Goal: Task Accomplishment & Management: Complete application form

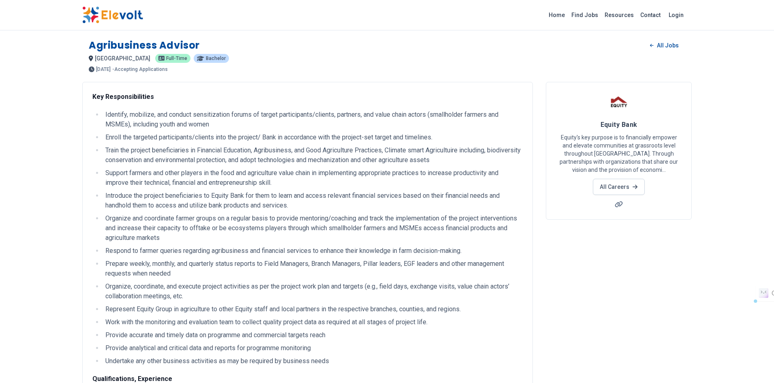
drag, startPoint x: 358, startPoint y: 274, endPoint x: 89, endPoint y: 43, distance: 355.0
copy div "Agribusiness Advisor All Jobs nairobi KE Full-time Bachelor 3 months ago 06/23/…"
click at [428, 54] on div "nairobi KE Full-time Bachelor" at bounding box center [387, 59] width 597 height 10
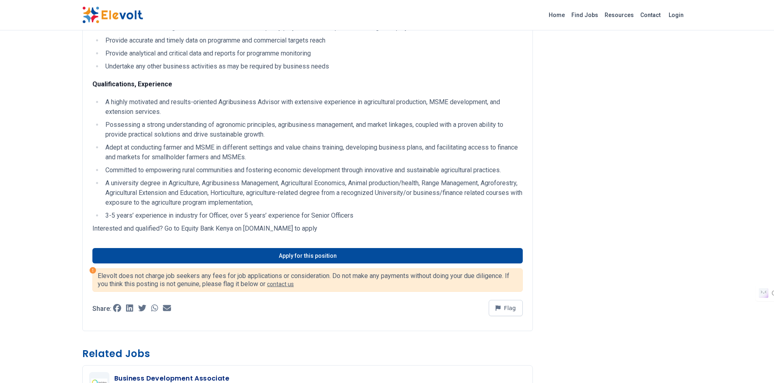
scroll to position [324, 0]
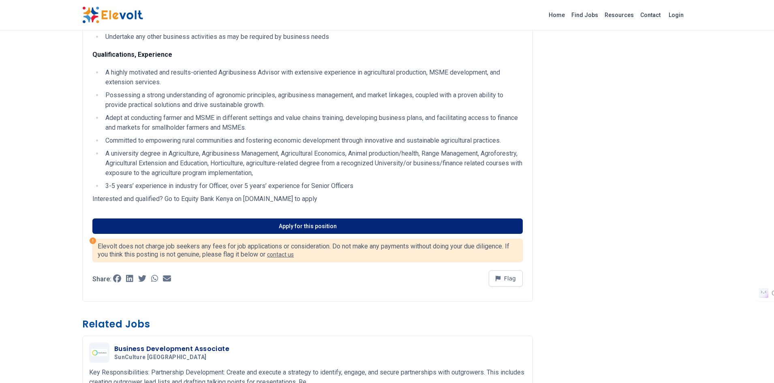
click at [365, 225] on link "Apply for this position" at bounding box center [307, 226] width 431 height 15
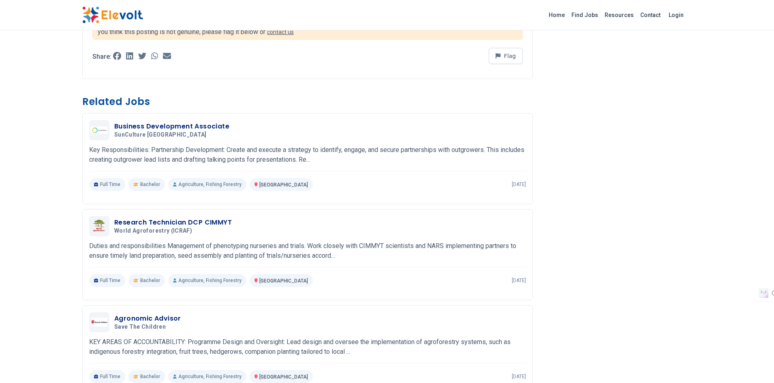
scroll to position [568, 0]
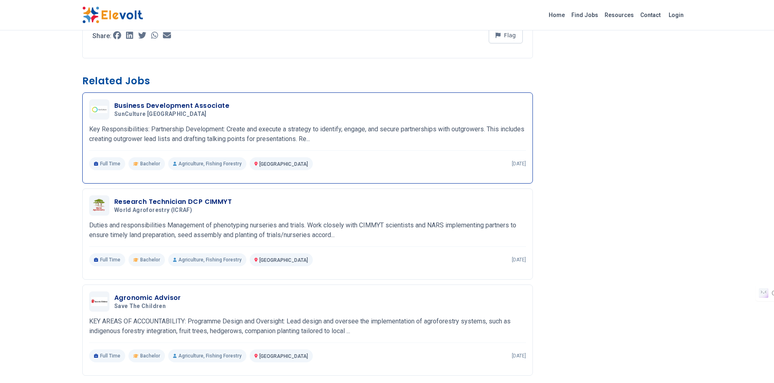
click at [242, 122] on div "Business Development Associate SunCulture Kenya 09/16/2025 10/16/2025 Nairobi K…" at bounding box center [307, 134] width 437 height 71
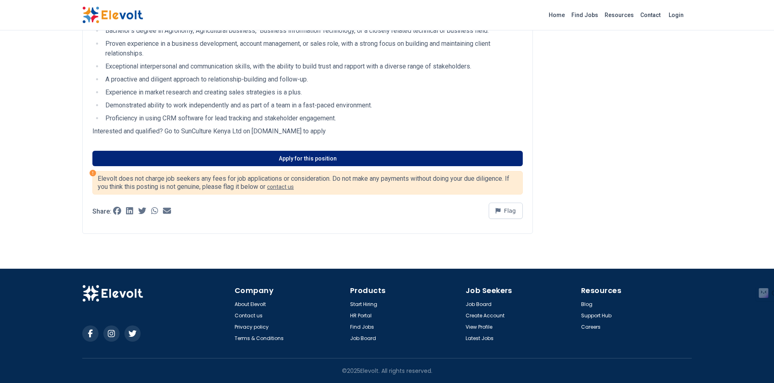
scroll to position [197, 0]
click at [286, 153] on link "Apply for this position" at bounding box center [307, 158] width 431 height 15
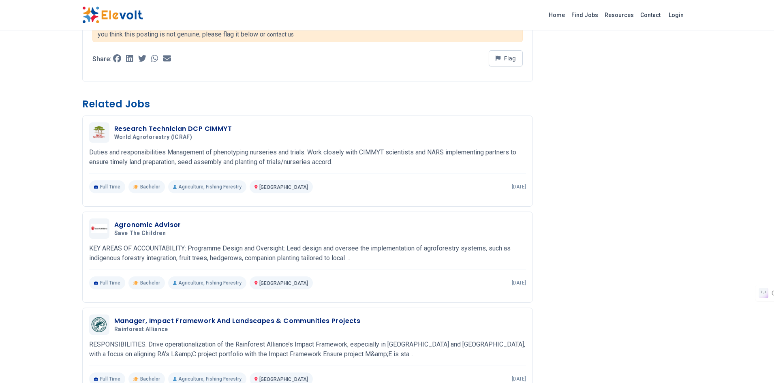
scroll to position [360, 0]
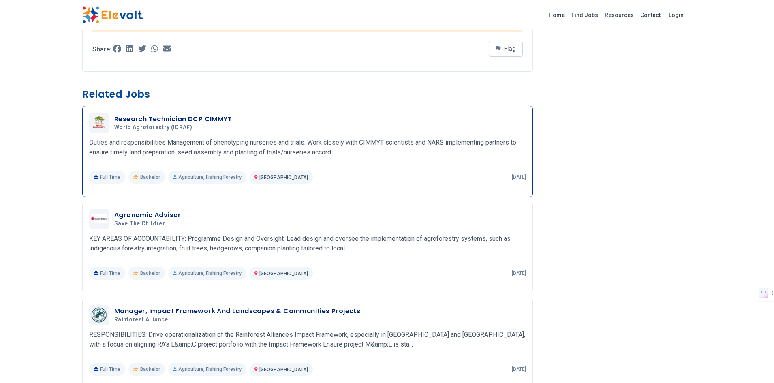
click at [236, 139] on p "Duties and responsibilities Management of phenotyping nurseries and trials. Wor…" at bounding box center [307, 147] width 437 height 19
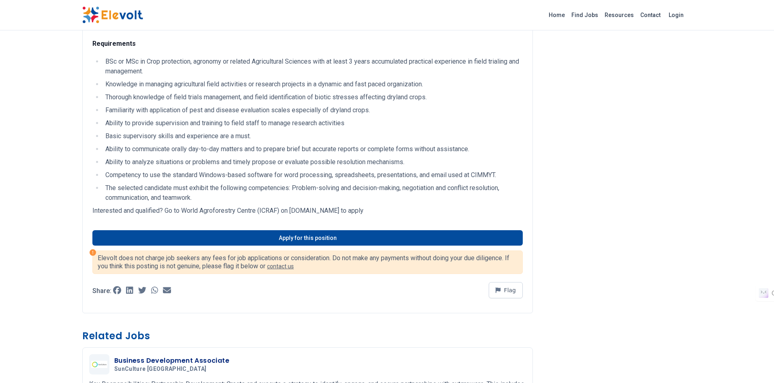
scroll to position [324, 0]
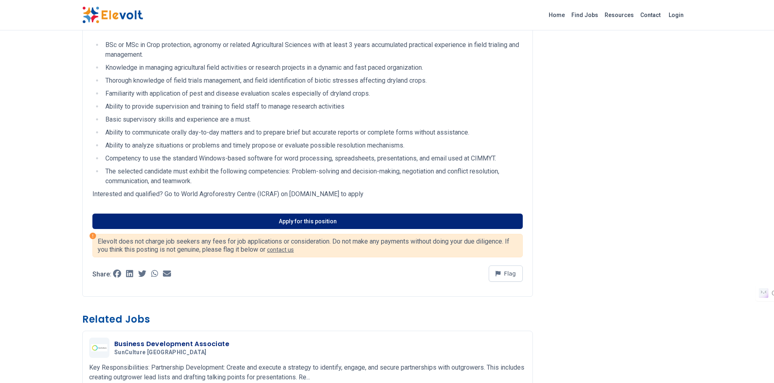
click at [287, 218] on link "Apply for this position" at bounding box center [307, 221] width 431 height 15
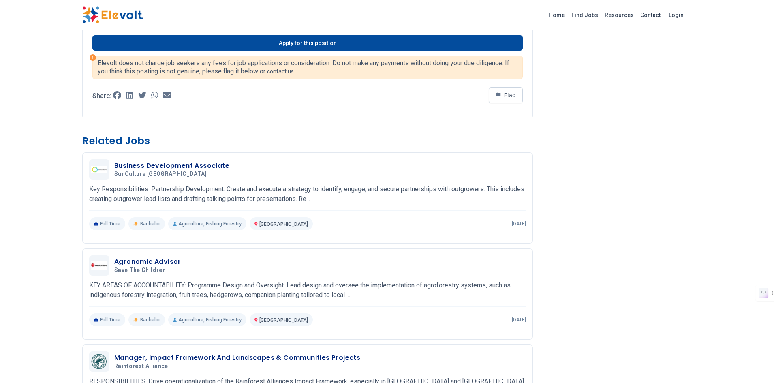
scroll to position [568, 0]
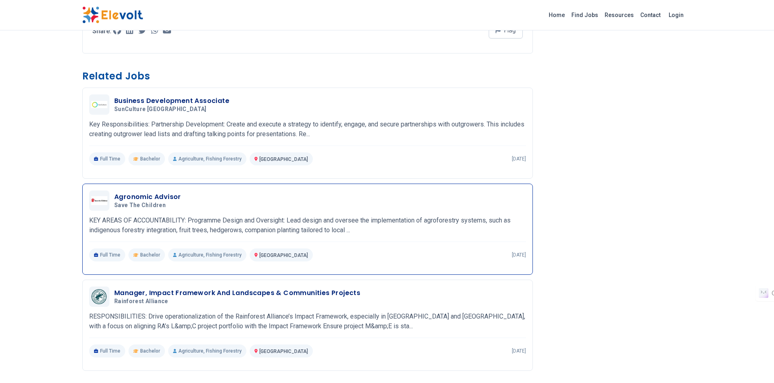
click at [208, 214] on div "Agronomic Advisor Save The Children 09/09/2025 10/09/2025 Nairobi KE KEY AREAS …" at bounding box center [307, 226] width 437 height 71
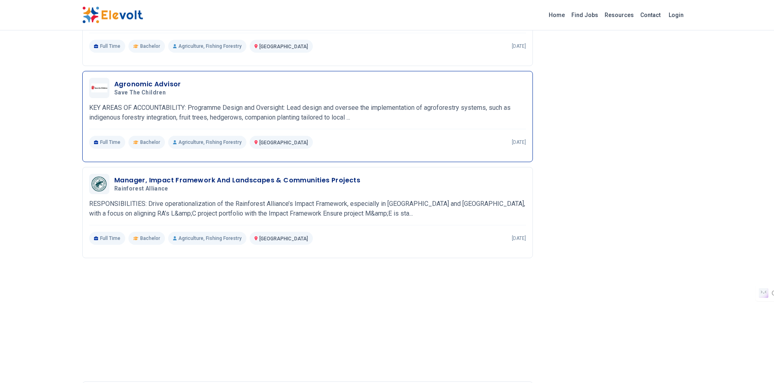
scroll to position [689, 0]
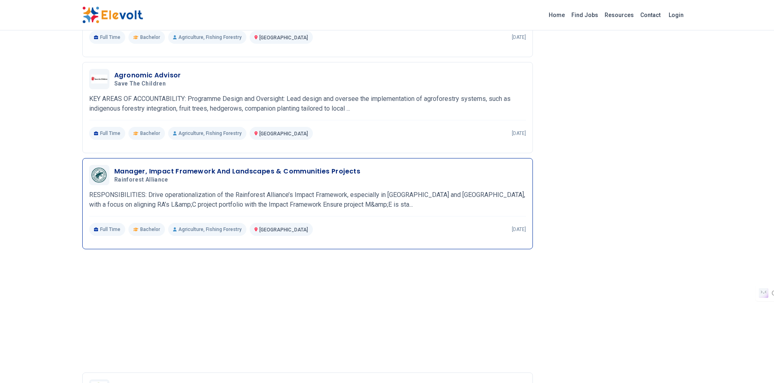
click at [415, 214] on div "Manager, Impact Framework And Landscapes & Communities Projects Rainforest Alli…" at bounding box center [307, 200] width 437 height 71
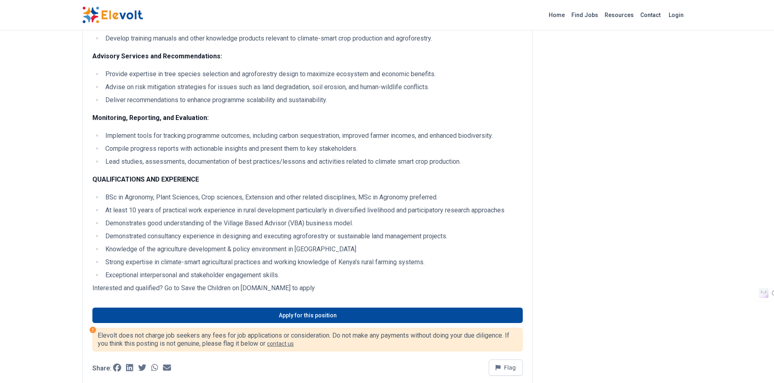
scroll to position [365, 0]
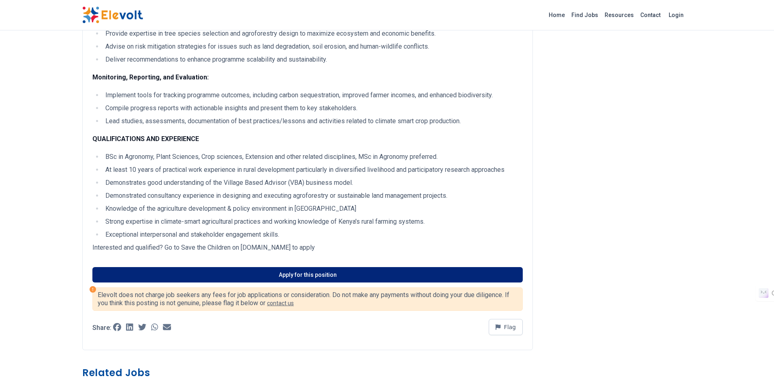
click at [258, 267] on link "Apply for this position" at bounding box center [307, 274] width 431 height 15
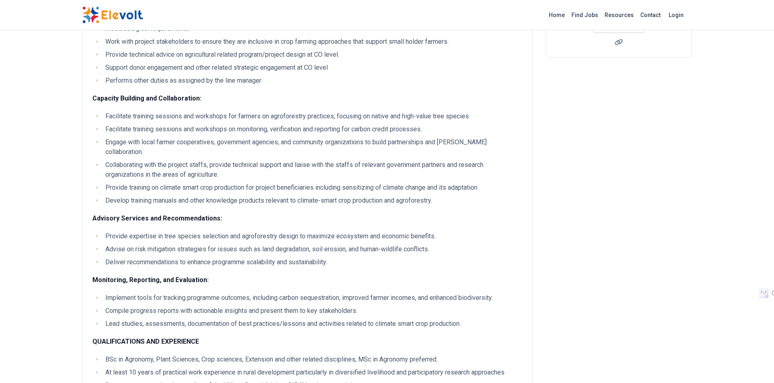
scroll to position [0, 0]
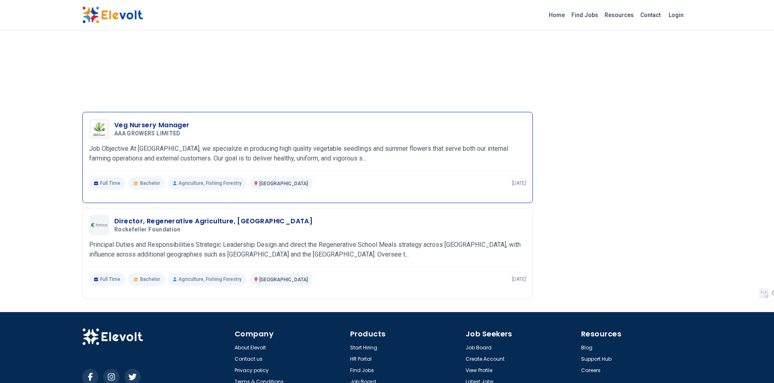
scroll to position [1054, 0]
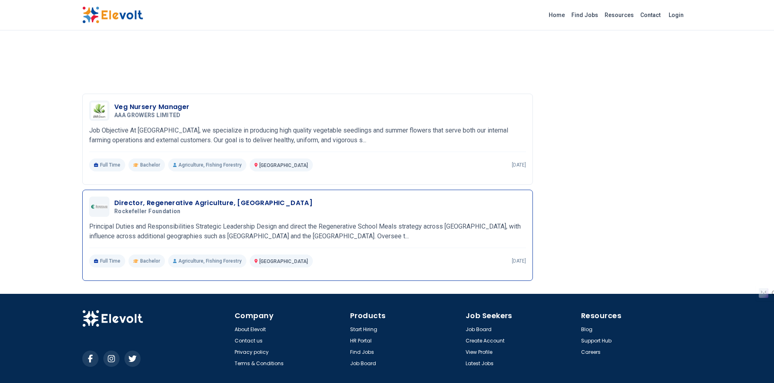
click at [215, 214] on h5 "Rockefeller Foundation" at bounding box center [211, 211] width 195 height 7
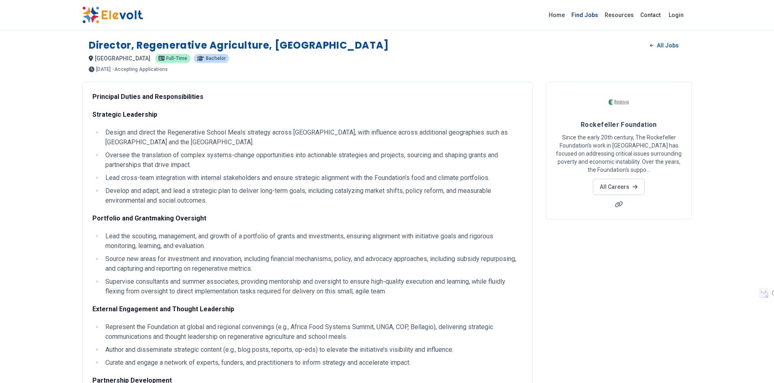
click at [583, 14] on link "Find Jobs" at bounding box center [584, 15] width 33 height 13
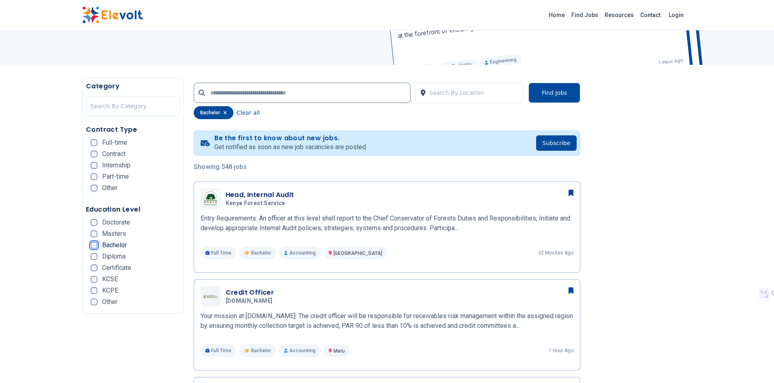
scroll to position [81, 0]
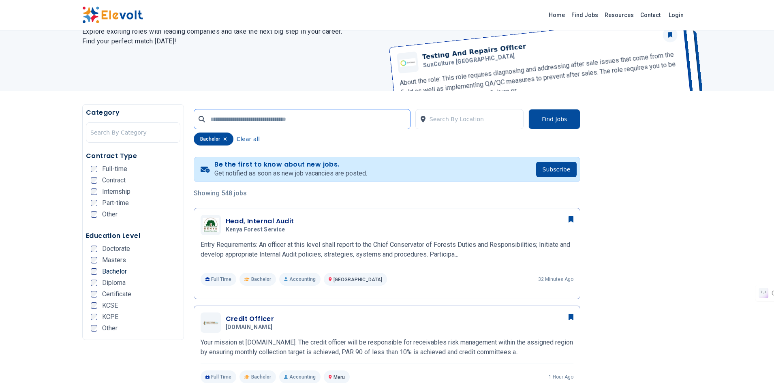
click at [365, 127] on input "text" at bounding box center [302, 119] width 217 height 20
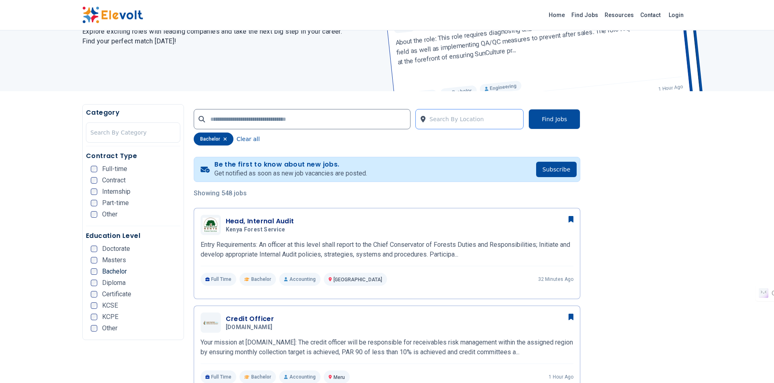
click at [435, 114] on div at bounding box center [475, 119] width 90 height 16
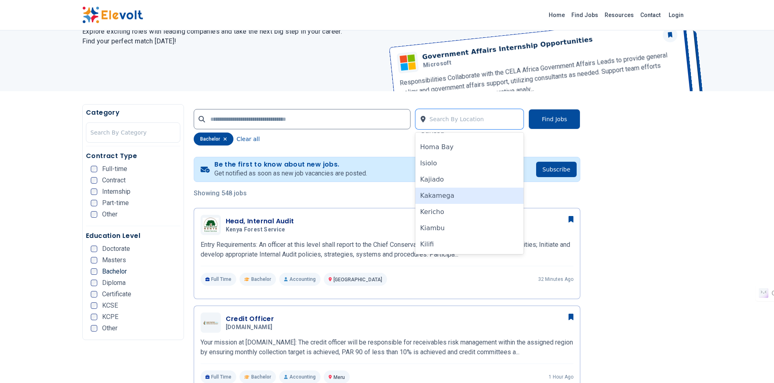
scroll to position [28, 0]
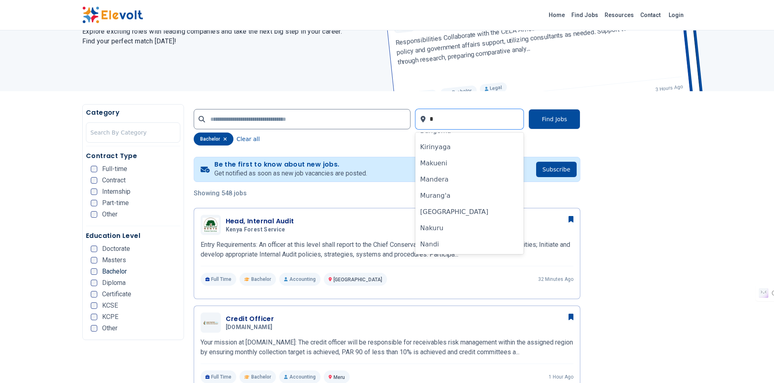
type input "*"
click at [425, 227] on div "[GEOGRAPHIC_DATA]" at bounding box center [470, 228] width 109 height 16
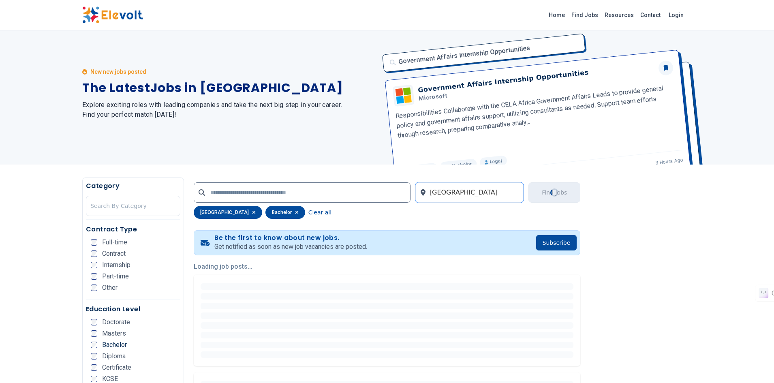
scroll to position [0, 0]
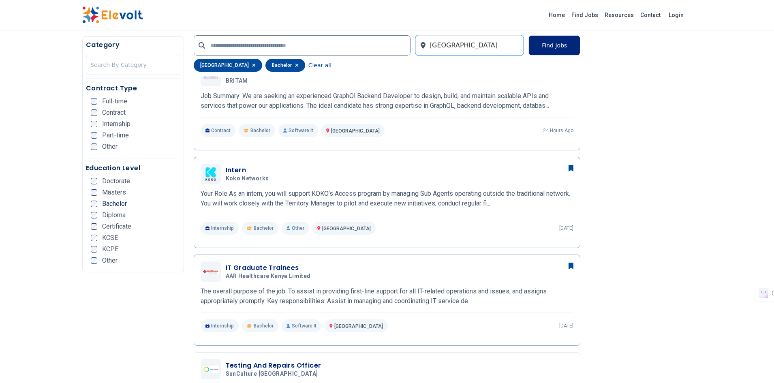
scroll to position [770, 0]
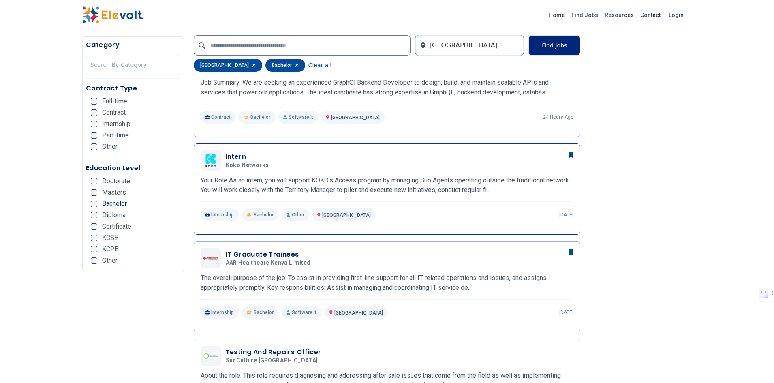
click at [358, 170] on div "Intern Koko Networks 09/17/2025 10/17/2025" at bounding box center [387, 160] width 373 height 20
